Goal: Task Accomplishment & Management: Manage account settings

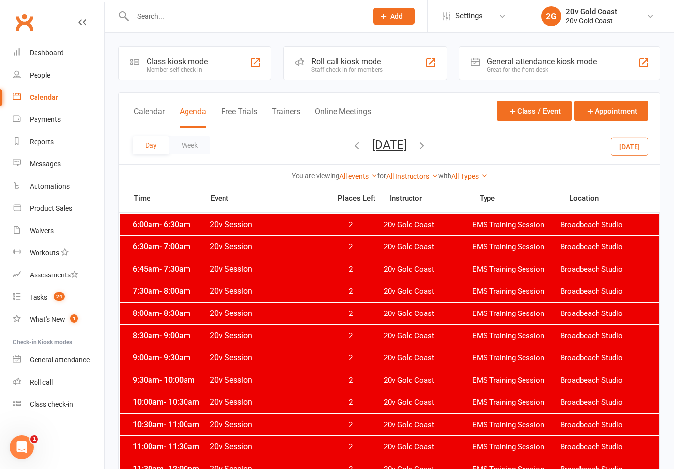
click at [627, 154] on button "[DATE]" at bounding box center [629, 146] width 37 height 18
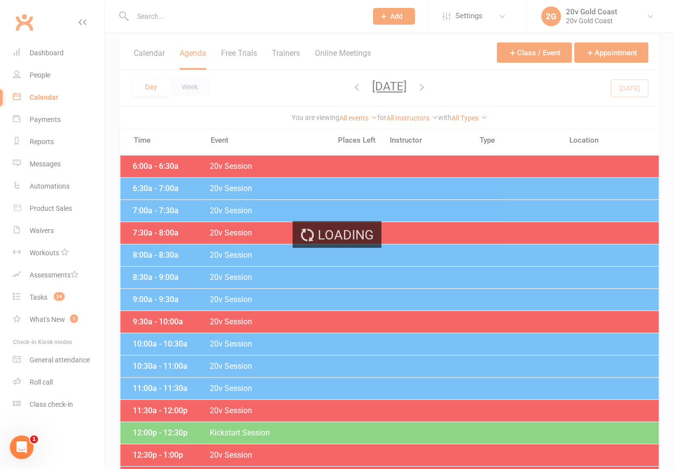
scroll to position [59, 0]
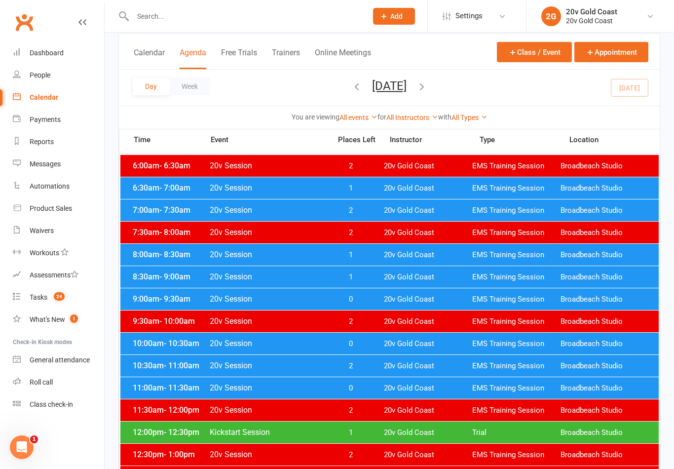
click at [418, 251] on span "20v Gold Coast" at bounding box center [428, 254] width 88 height 9
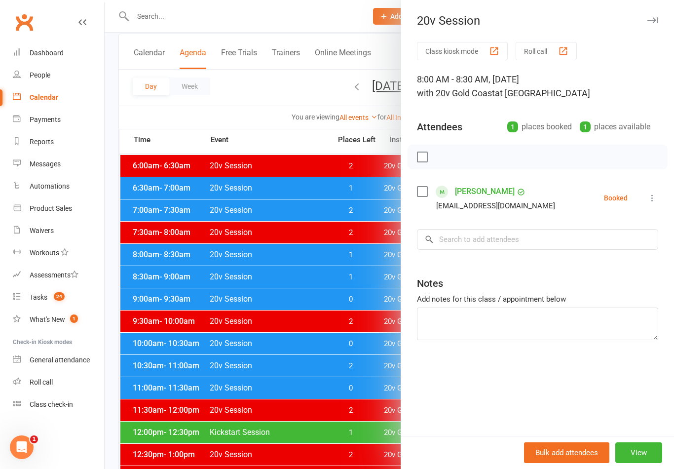
click at [648, 203] on icon at bounding box center [652, 198] width 10 height 10
click at [602, 259] on link "Check in" at bounding box center [605, 257] width 106 height 20
click at [489, 193] on link "[PERSON_NAME]" at bounding box center [485, 192] width 60 height 16
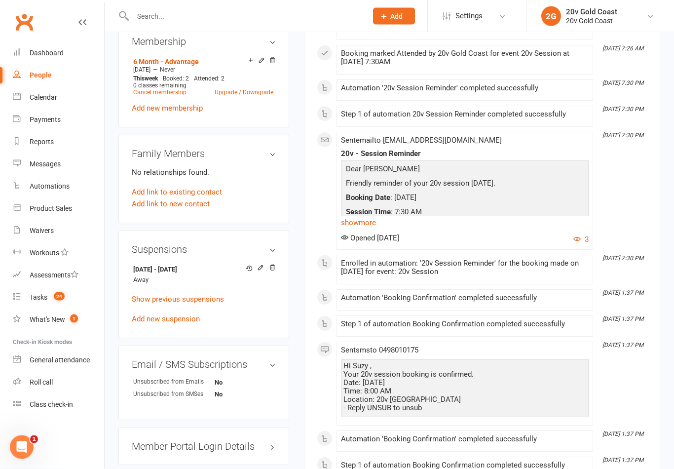
scroll to position [532, 0]
click at [262, 271] on icon at bounding box center [260, 267] width 7 height 7
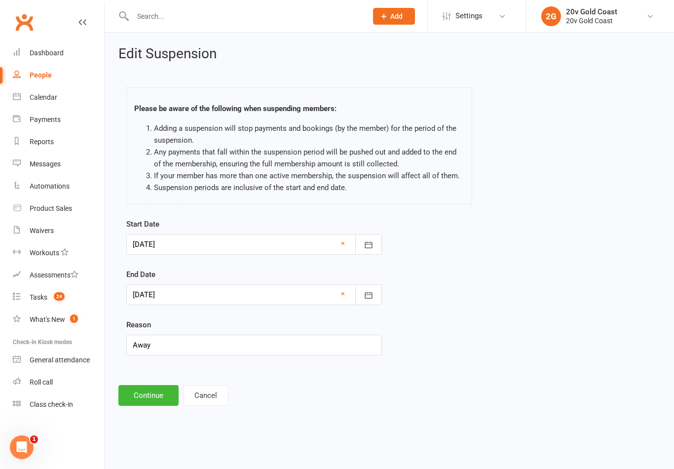
click at [373, 294] on button "button" at bounding box center [368, 294] width 27 height 21
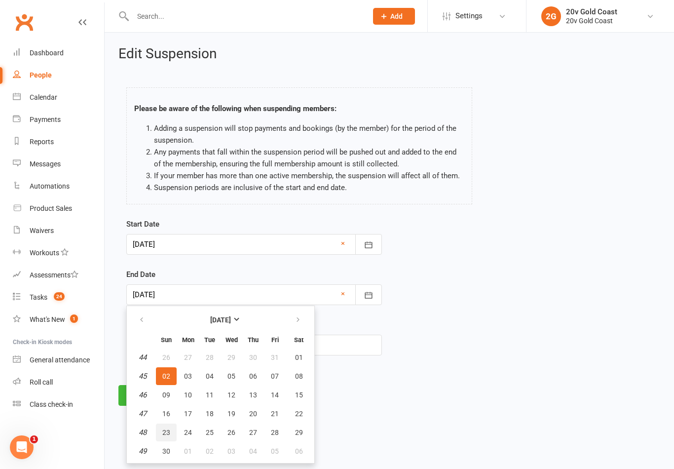
click at [167, 433] on span "23" at bounding box center [166, 432] width 8 height 8
type input "[DATE]"
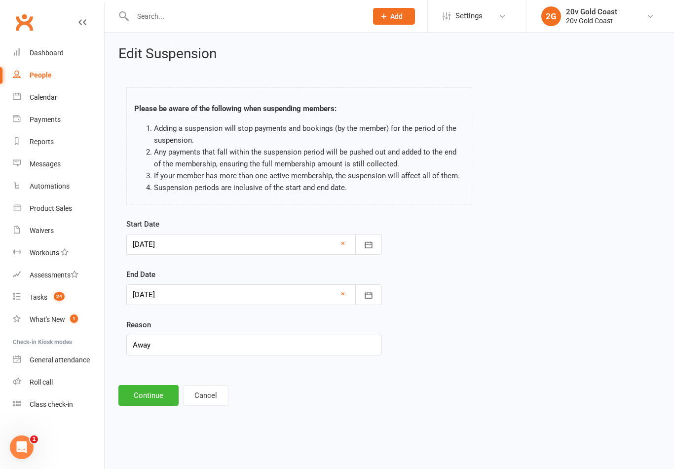
click at [148, 398] on button "Continue" at bounding box center [148, 395] width 60 height 21
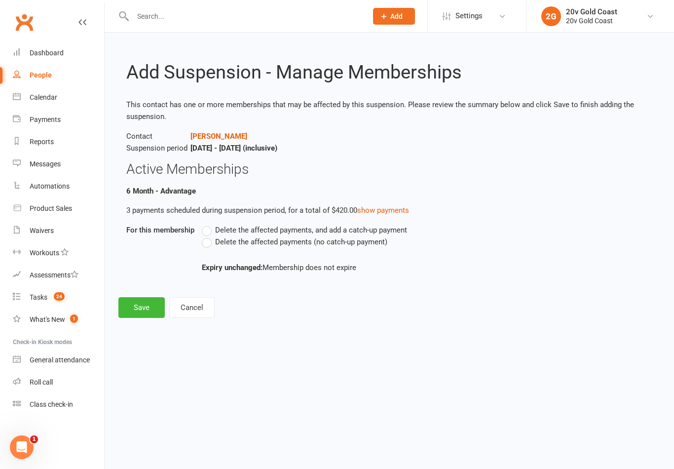
click at [209, 244] on label "Delete the affected payments (no catch-up payment)" at bounding box center [294, 242] width 185 height 12
click at [208, 236] on input "Delete the affected payments (no catch-up payment)" at bounding box center [205, 236] width 6 height 0
click at [149, 311] on button "Save" at bounding box center [141, 307] width 46 height 21
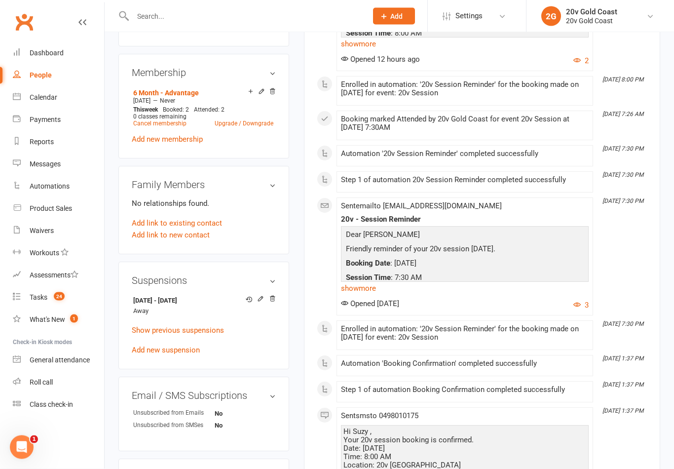
scroll to position [501, 0]
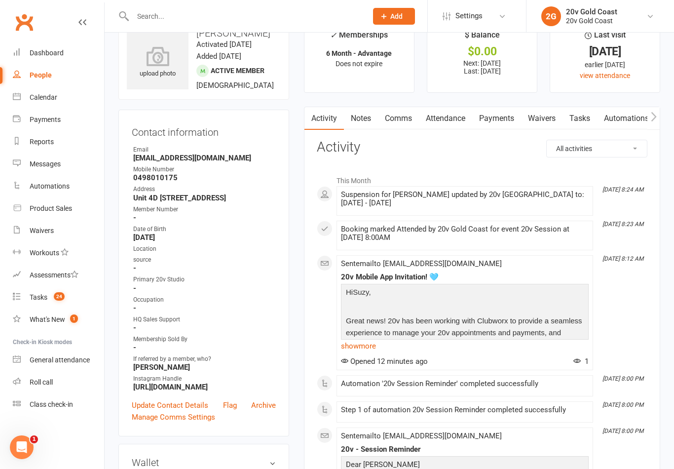
click at [452, 115] on link "Attendance" at bounding box center [445, 118] width 53 height 23
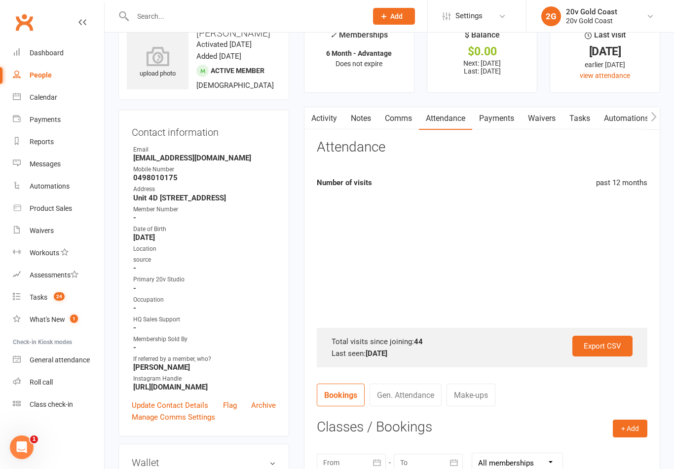
scroll to position [42, 0]
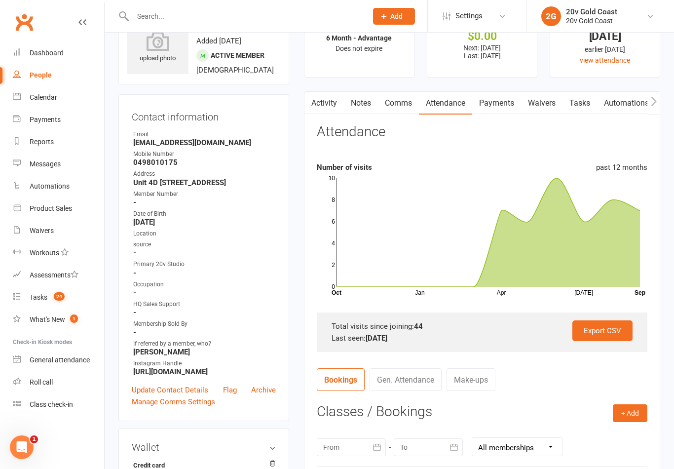
click at [398, 103] on link "Comms" at bounding box center [398, 103] width 41 height 23
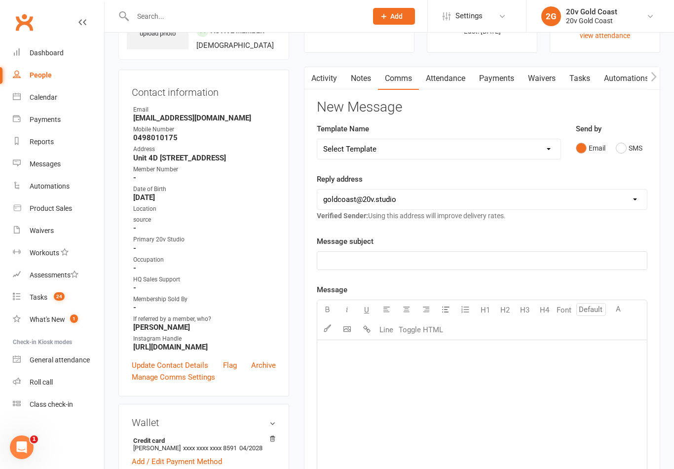
scroll to position [80, 0]
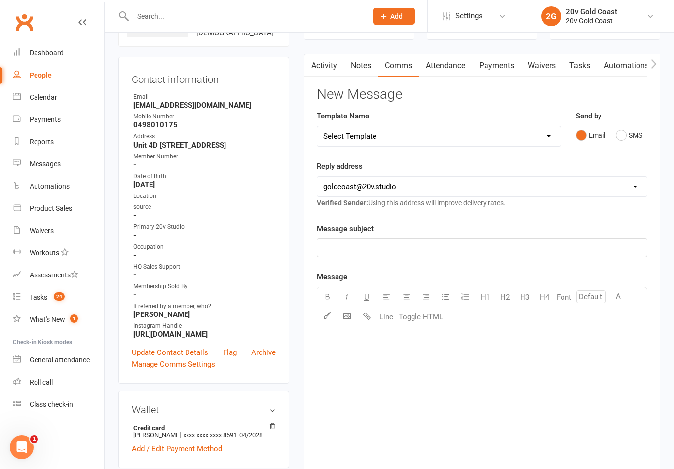
click at [372, 71] on link "Notes" at bounding box center [361, 65] width 34 height 23
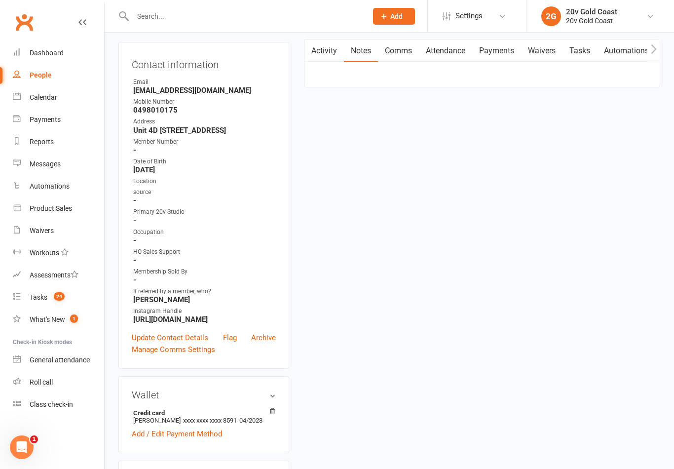
scroll to position [95, 0]
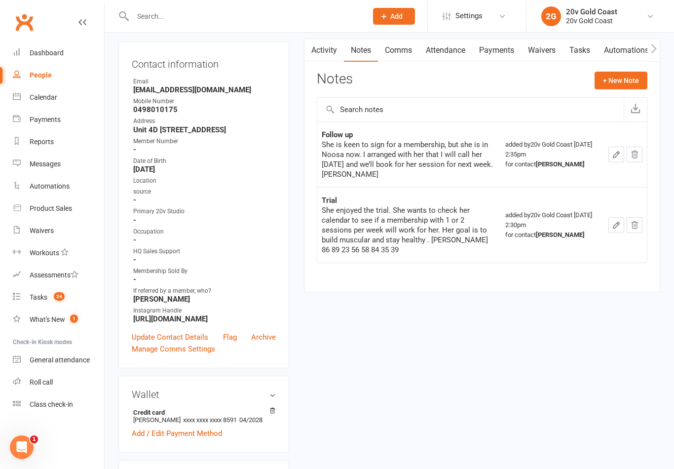
click at [458, 59] on link "Attendance" at bounding box center [445, 50] width 53 height 23
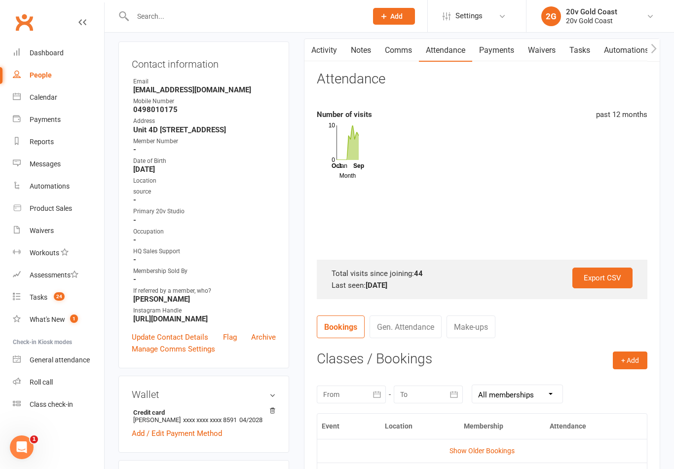
click at [511, 58] on link "Payments" at bounding box center [496, 50] width 49 height 23
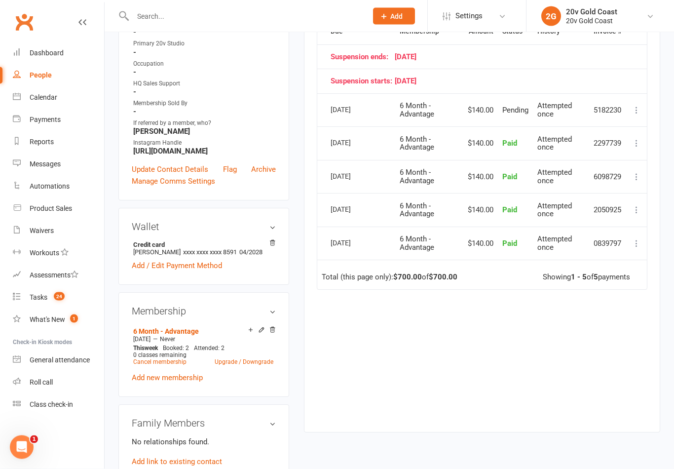
scroll to position [272, 0]
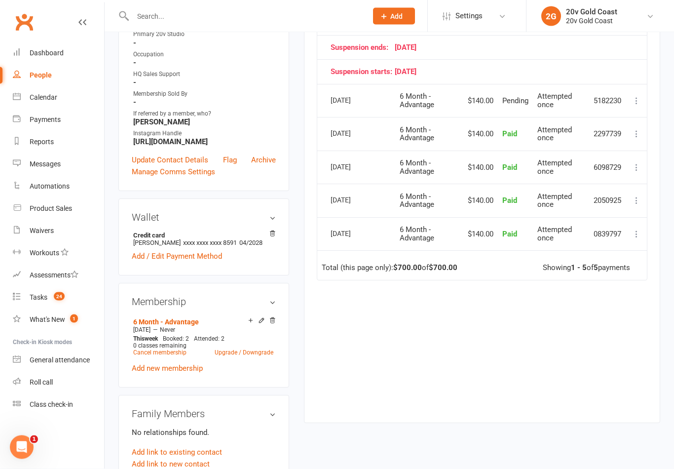
click at [63, 296] on span "24" at bounding box center [59, 296] width 11 height 8
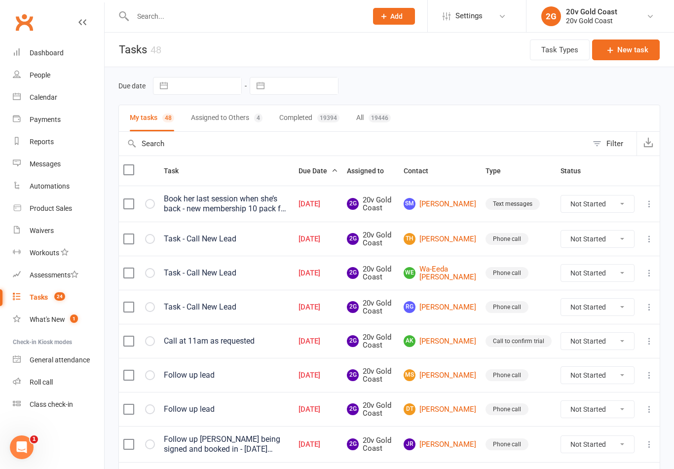
click at [60, 98] on link "Calendar" at bounding box center [58, 97] width 91 height 22
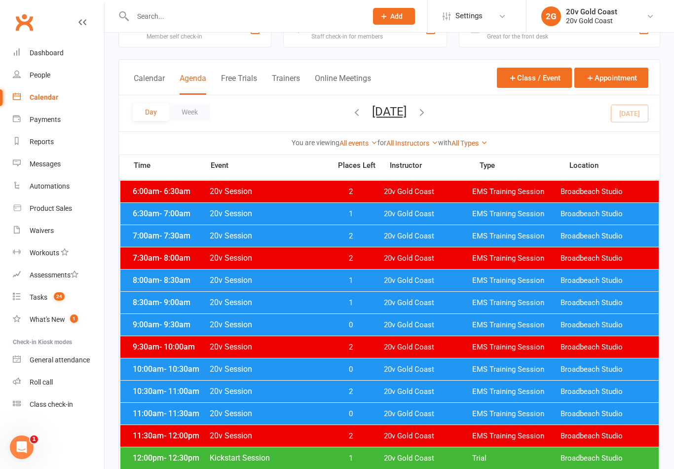
scroll to position [8, 0]
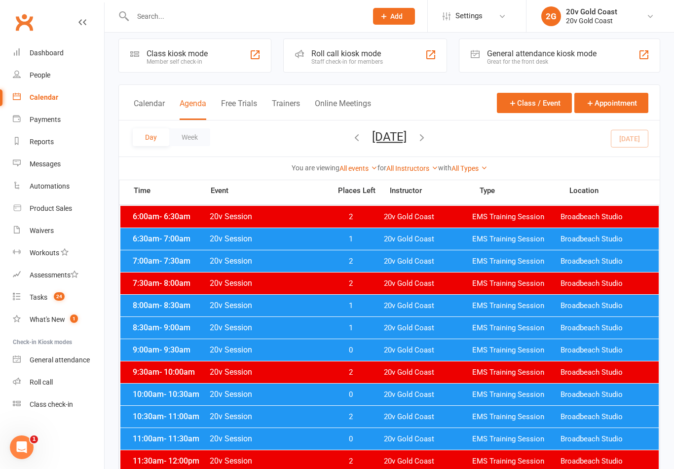
click at [169, 297] on div "8:00am - 8:30am 20v Session 1 20v Gold Coast EMS Training Session Broadbeach St…" at bounding box center [389, 306] width 538 height 22
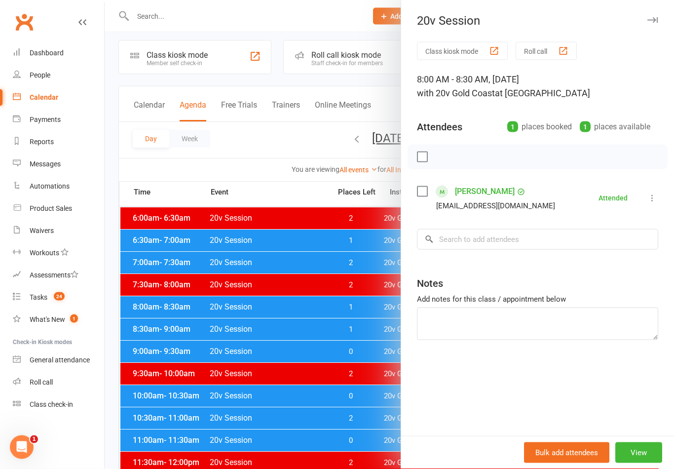
click at [477, 194] on link "[PERSON_NAME]" at bounding box center [485, 192] width 60 height 16
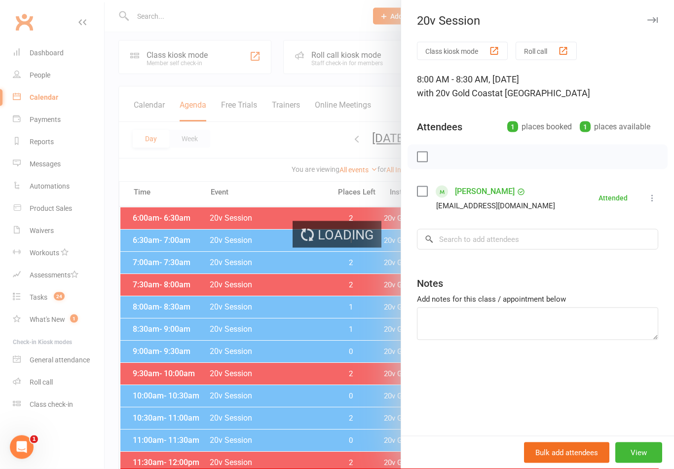
scroll to position [6, 0]
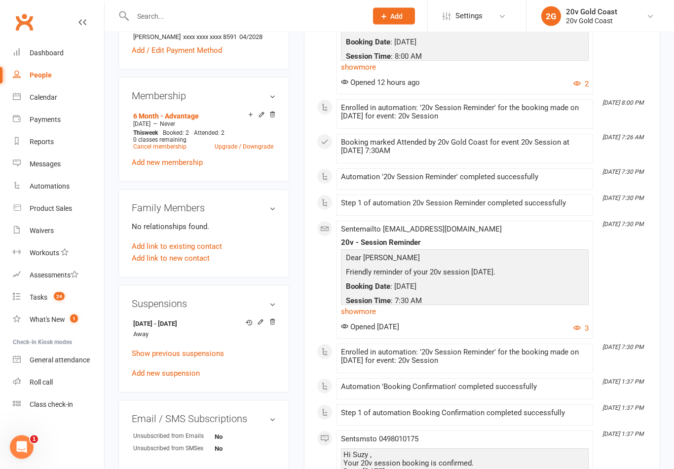
scroll to position [477, 0]
click at [51, 93] on div "Calendar" at bounding box center [44, 97] width 28 height 8
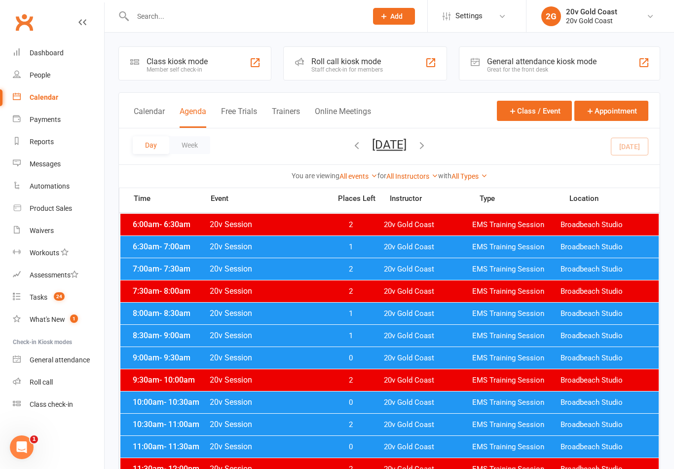
click at [222, 339] on span "20v Session" at bounding box center [267, 335] width 116 height 9
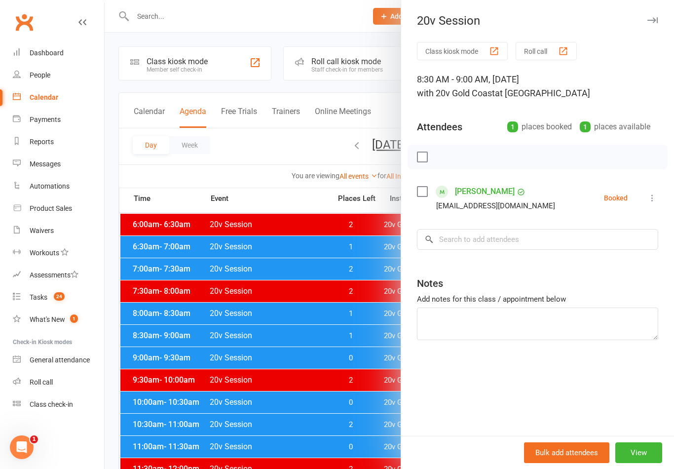
click at [482, 198] on link "[PERSON_NAME]" at bounding box center [485, 192] width 60 height 16
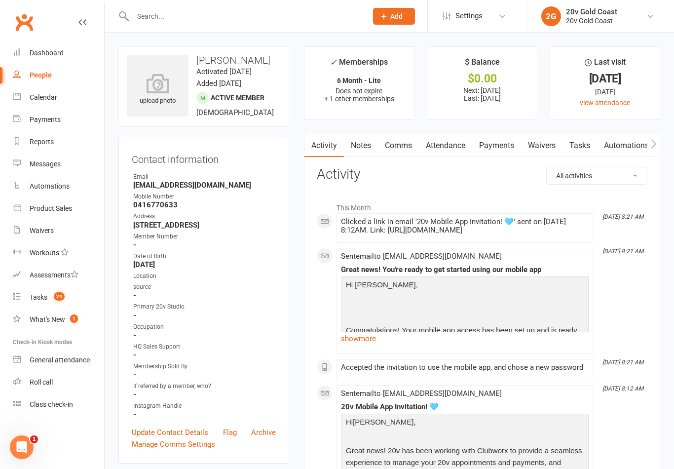
click at [497, 145] on link "Payments" at bounding box center [496, 145] width 49 height 23
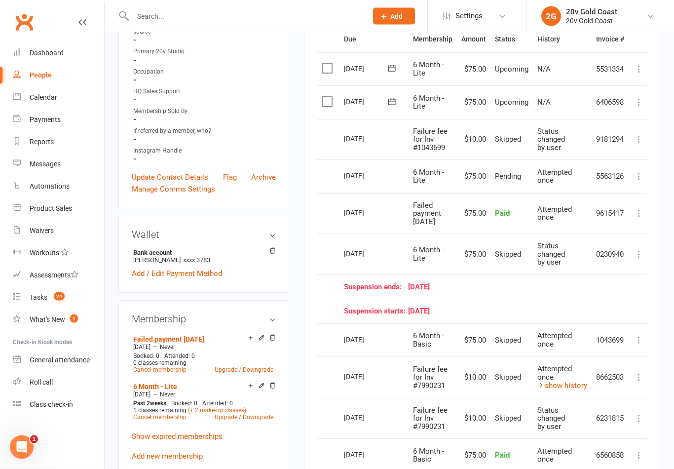
scroll to position [255, 0]
